Goal: Transaction & Acquisition: Purchase product/service

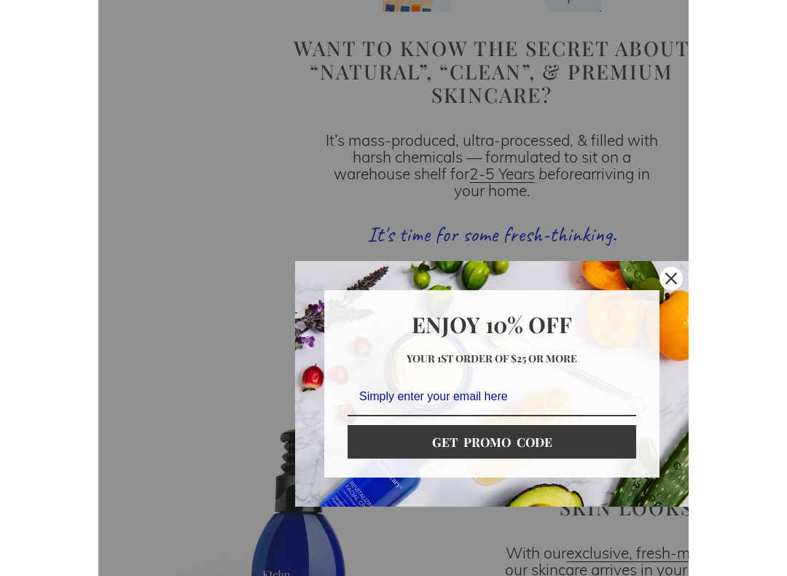
scroll to position [1212, 0]
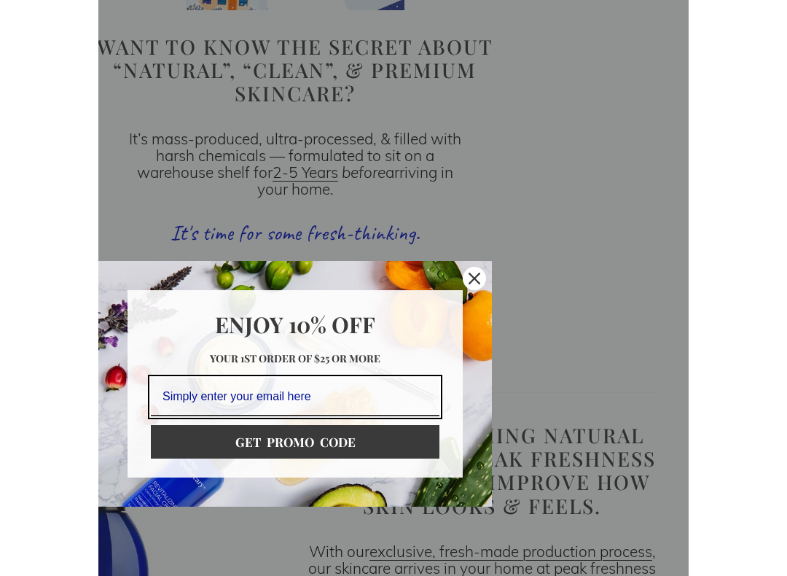
click at [575, 273] on icon "close icon" at bounding box center [573, 279] width 12 height 12
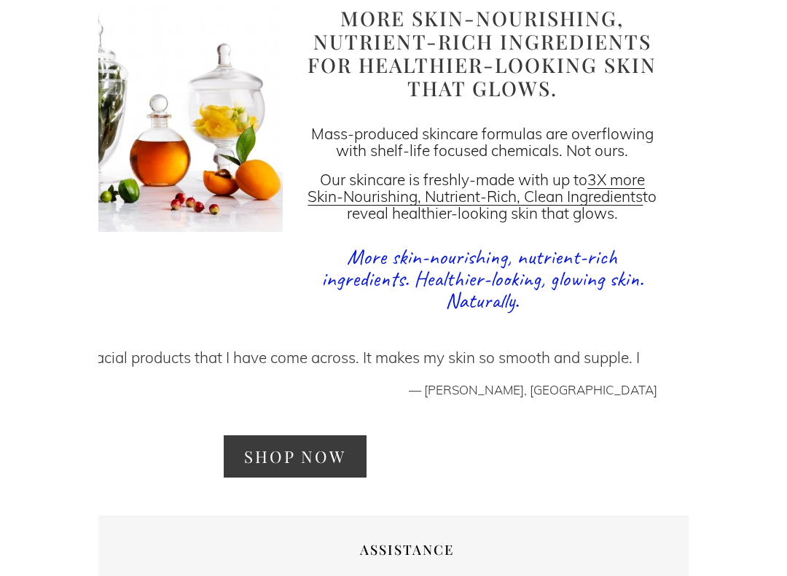
scroll to position [2195, 0]
click at [422, 435] on link "SHOP NOW" at bounding box center [393, 456] width 142 height 42
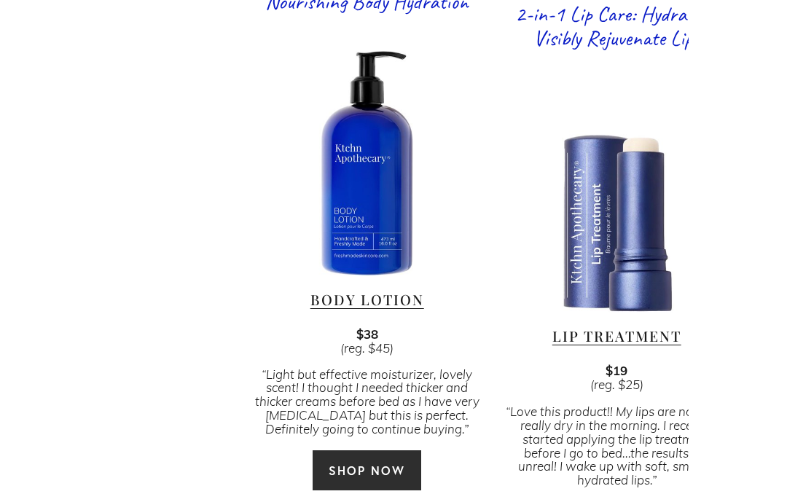
scroll to position [2679, 0]
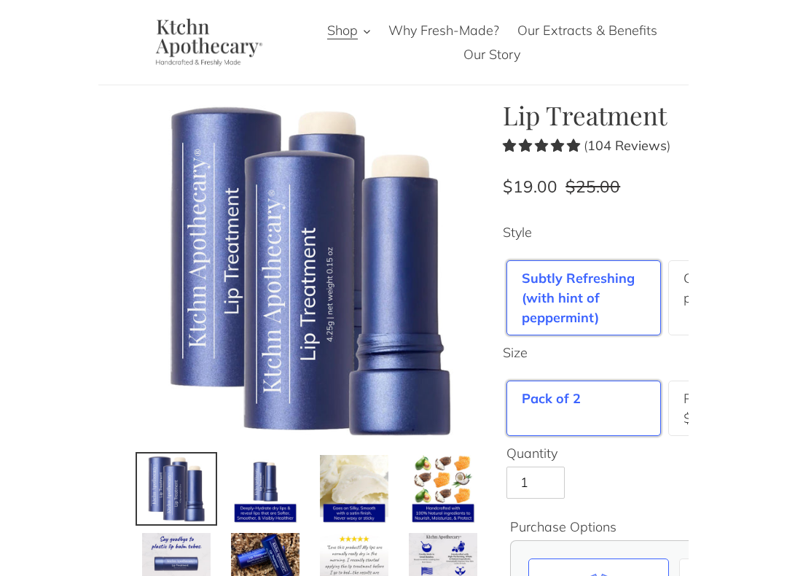
scroll to position [26, 0]
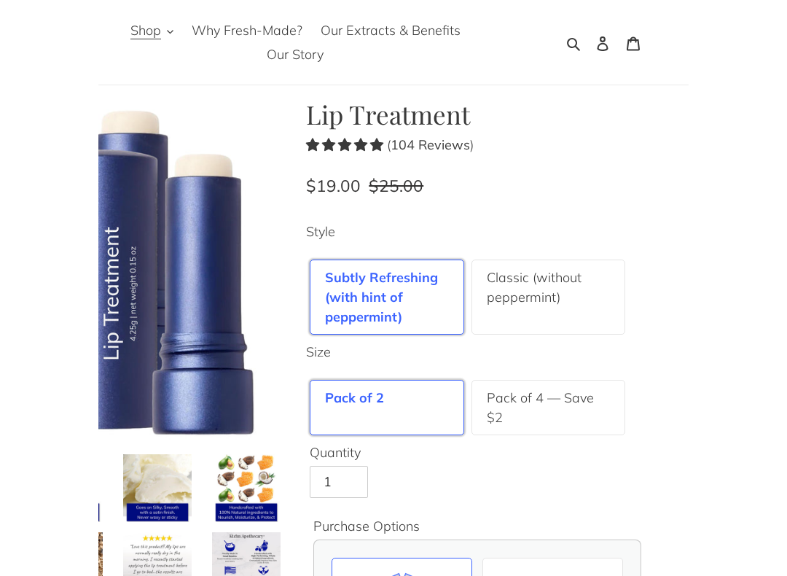
click at [627, 284] on label "Classic (without peppermint)" at bounding box center [647, 287] width 124 height 39
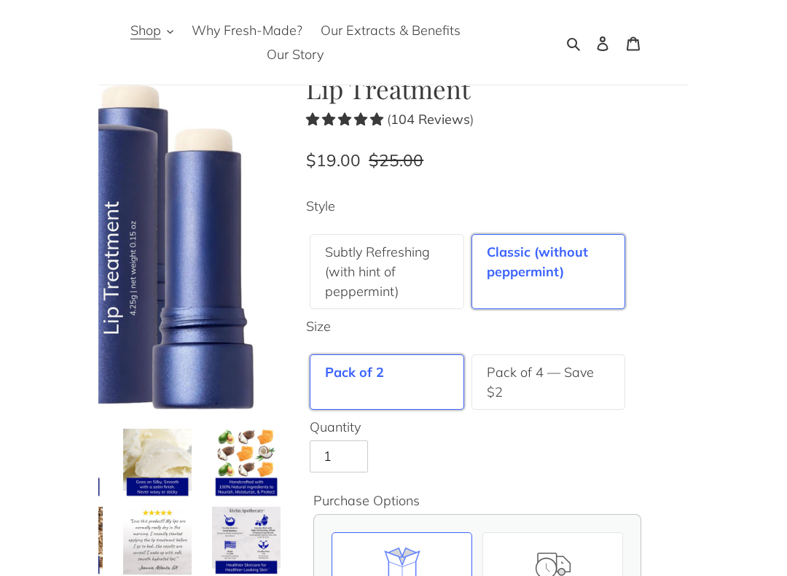
scroll to position [50, 0]
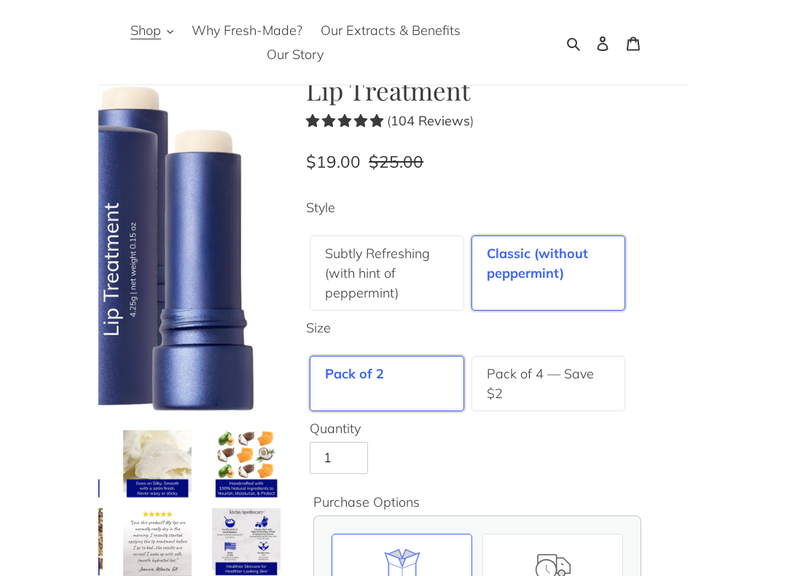
click at [631, 383] on label "Pack of 4 — Save $2" at bounding box center [647, 383] width 124 height 39
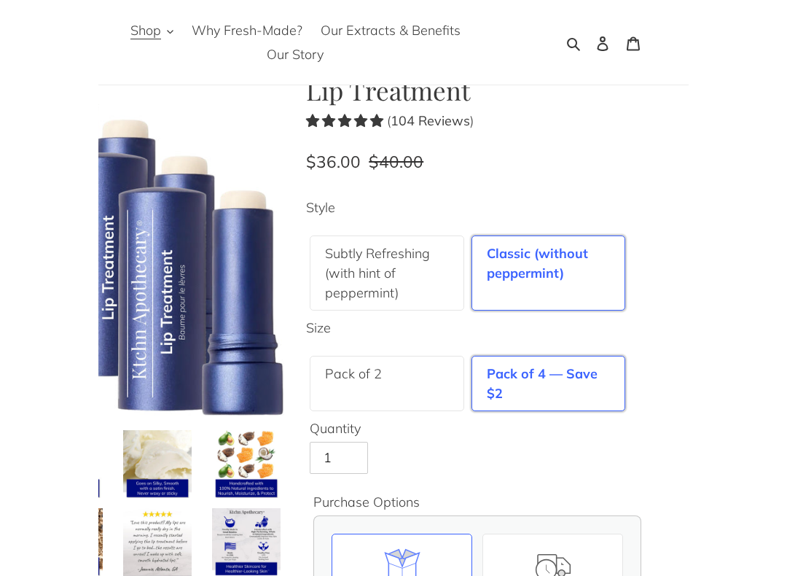
click at [623, 279] on label "Classic (without peppermint)" at bounding box center [647, 263] width 124 height 39
click at [472, 374] on label "Pack of 2" at bounding box center [452, 374] width 57 height 20
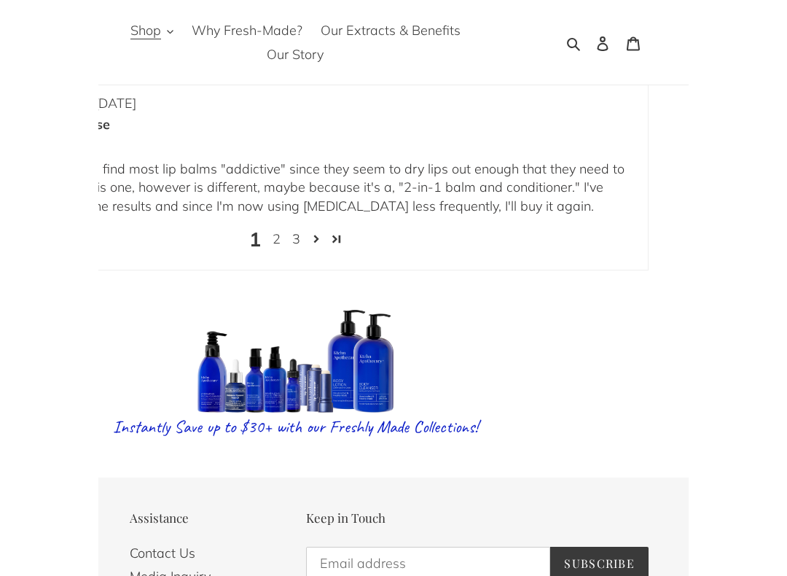
scroll to position [3196, 0]
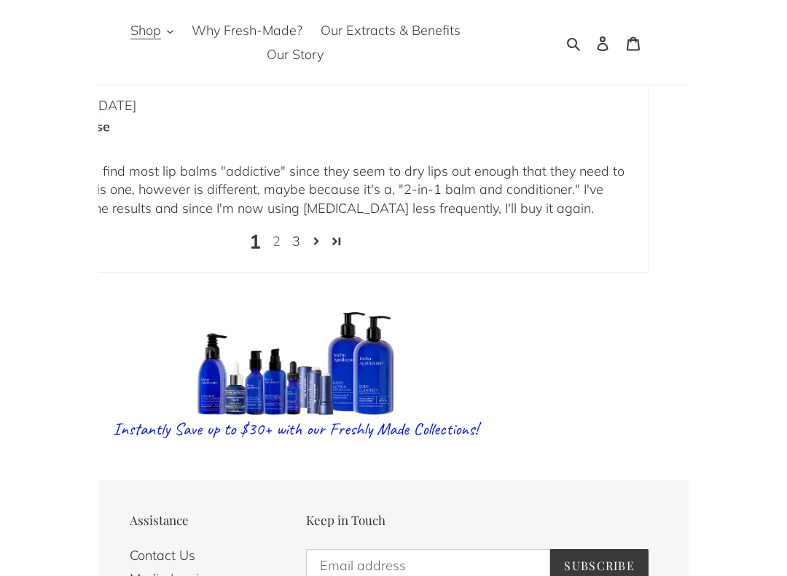
click at [378, 232] on link "2" at bounding box center [375, 241] width 20 height 19
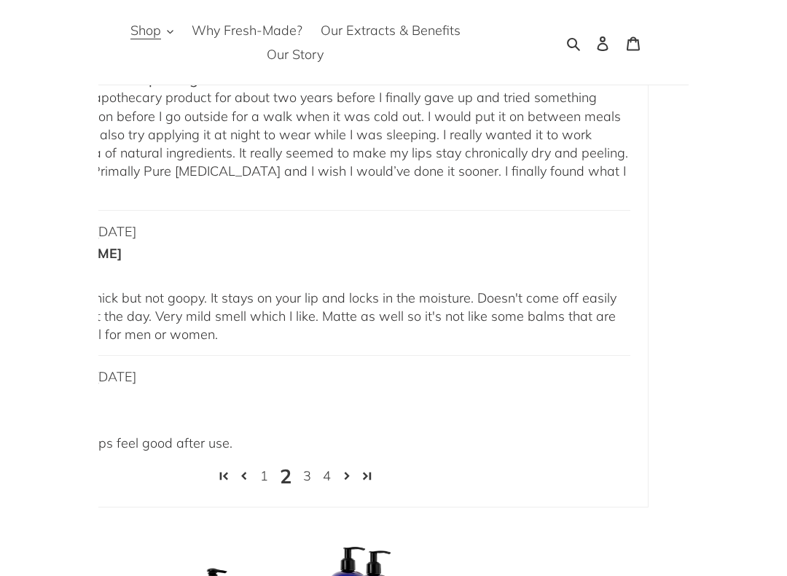
scroll to position [3057, 0]
click at [160, 181] on link "Read more" at bounding box center [126, 189] width 66 height 17
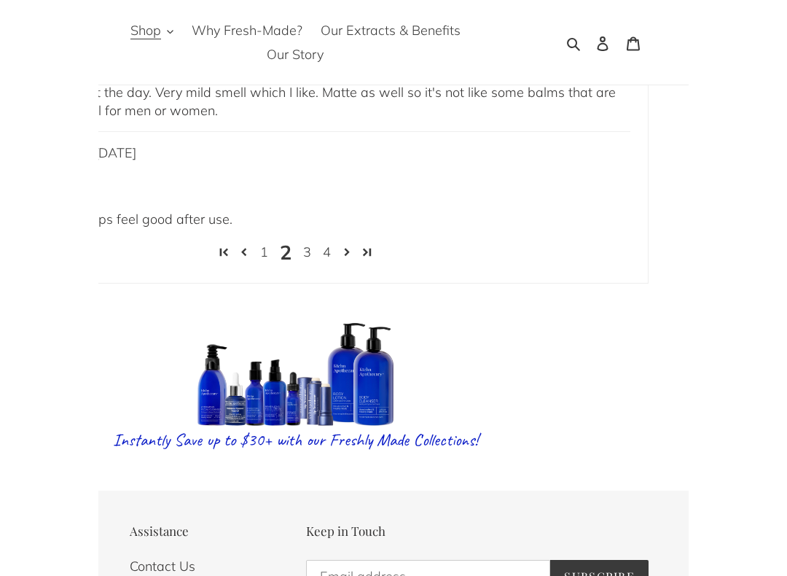
scroll to position [3283, 0]
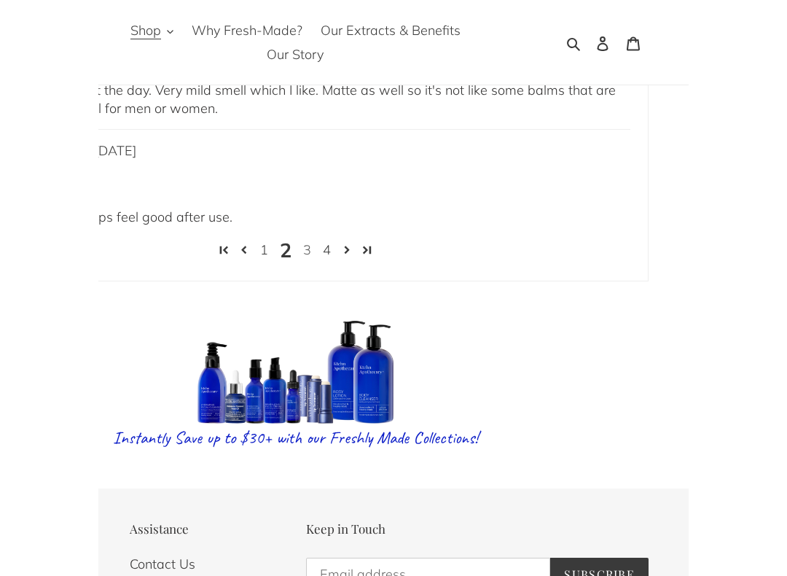
click at [410, 241] on link "3" at bounding box center [406, 250] width 20 height 19
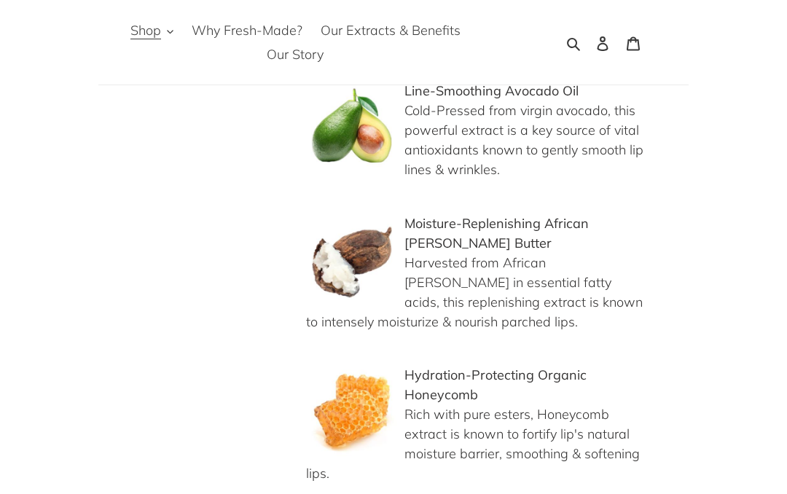
scroll to position [1272, 0]
